Goal: Browse casually

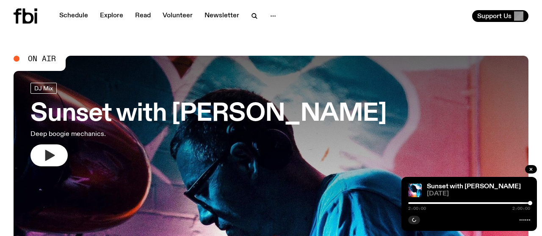
click at [49, 158] on icon "button" at bounding box center [50, 155] width 10 height 11
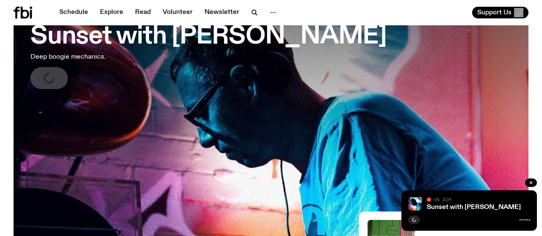
scroll to position [63, 0]
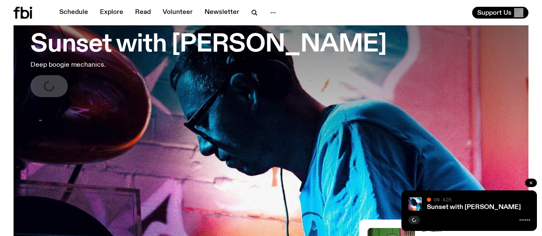
click at [531, 182] on icon "button" at bounding box center [530, 183] width 5 height 5
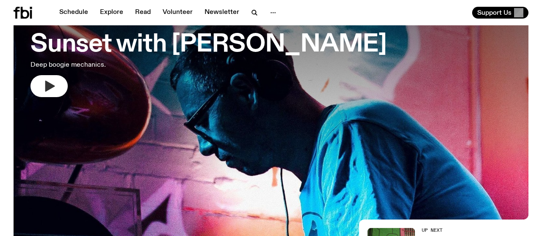
click at [51, 89] on icon "button" at bounding box center [49, 87] width 14 height 14
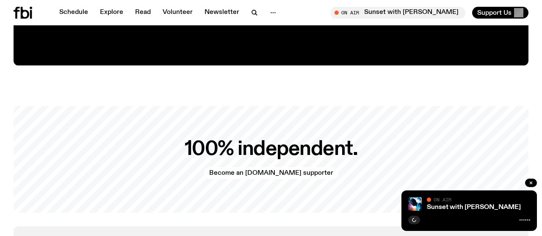
scroll to position [1835, 0]
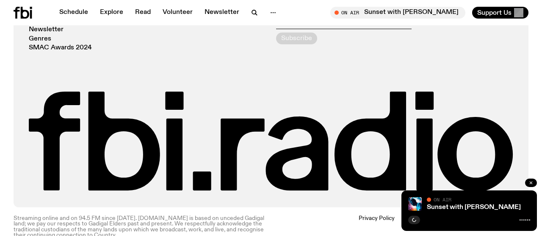
click at [529, 184] on icon "button" at bounding box center [530, 183] width 5 height 5
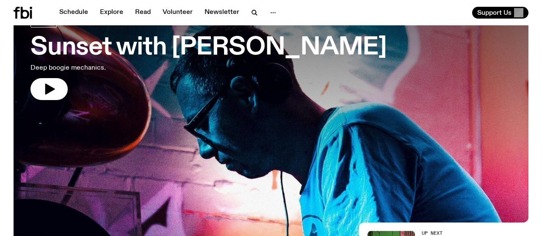
scroll to position [0, 0]
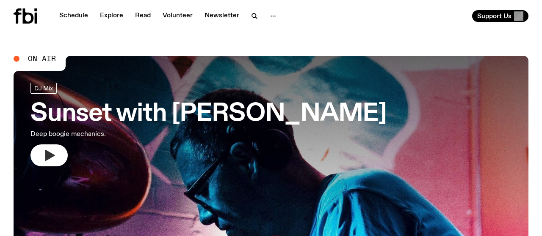
click at [54, 155] on icon "button" at bounding box center [50, 155] width 10 height 11
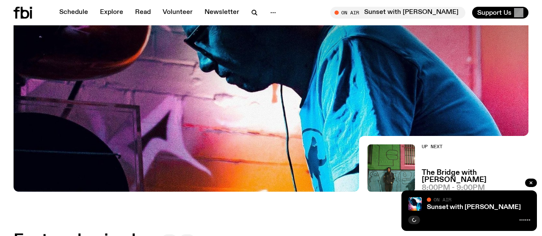
scroll to position [146, 0]
